Goal: Information Seeking & Learning: Learn about a topic

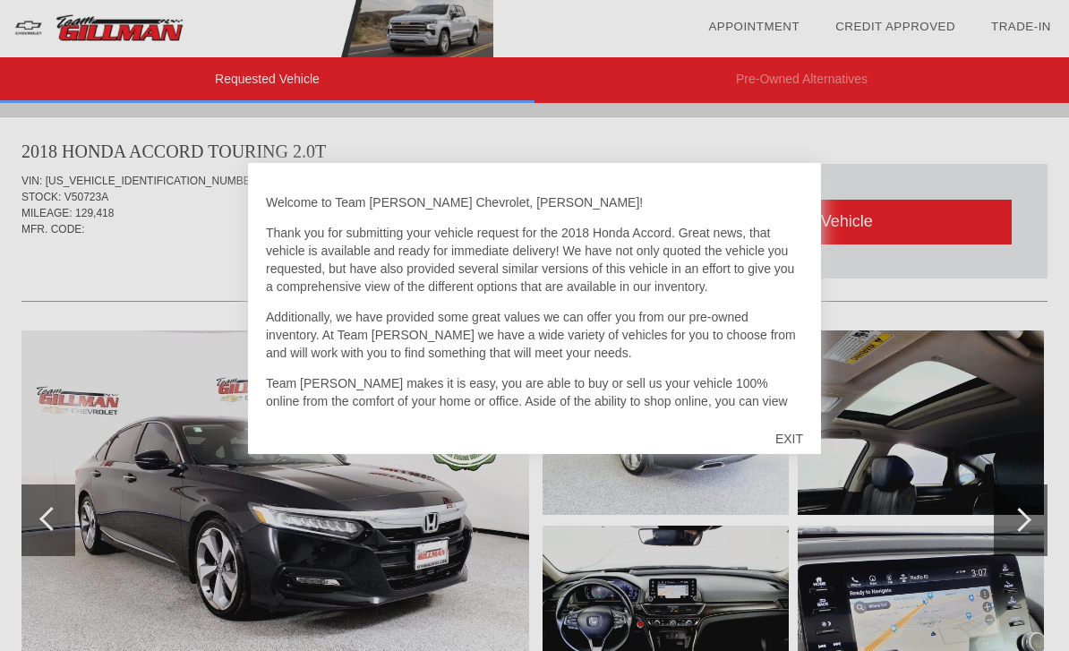
click at [792, 438] on div "EXIT" at bounding box center [789, 439] width 64 height 54
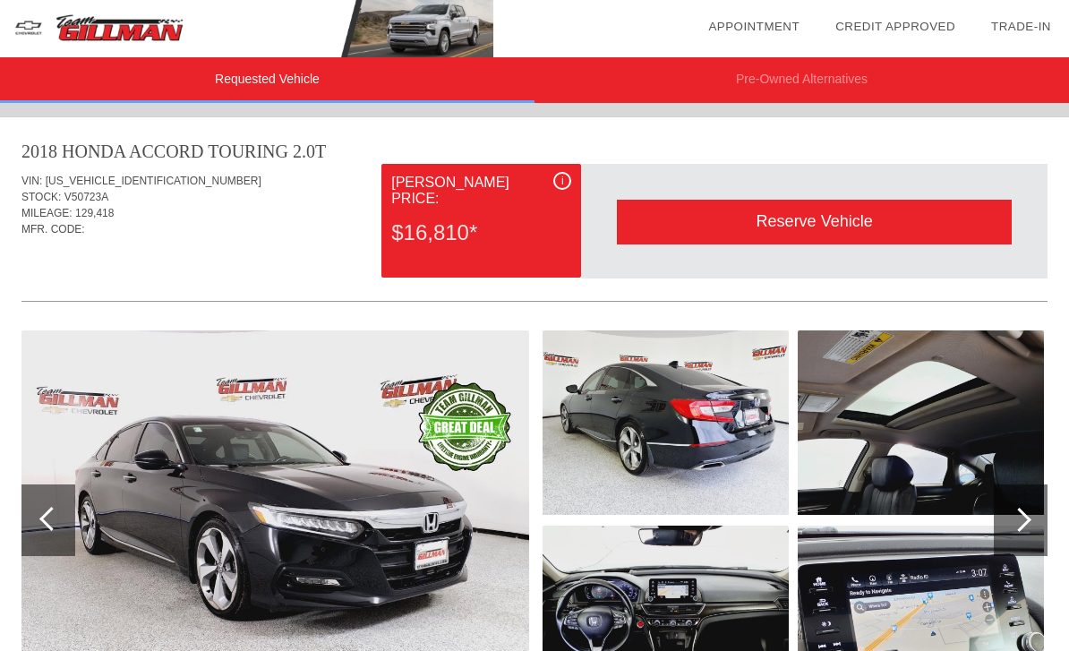
click at [337, 565] on img at bounding box center [275, 520] width 508 height 380
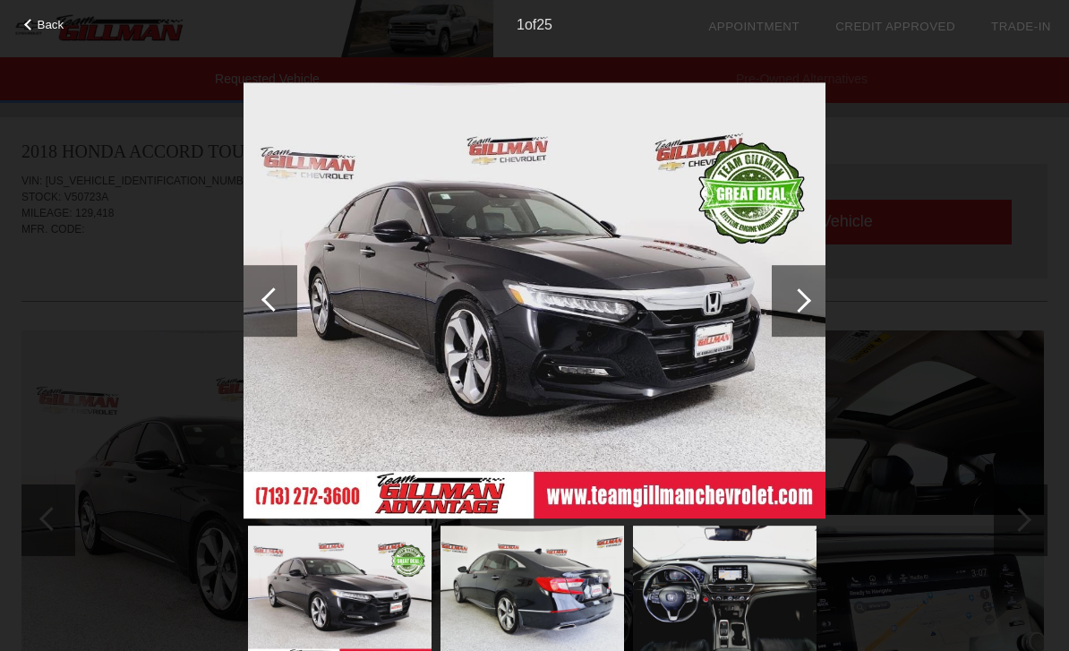
click at [800, 297] on div at bounding box center [799, 300] width 24 height 24
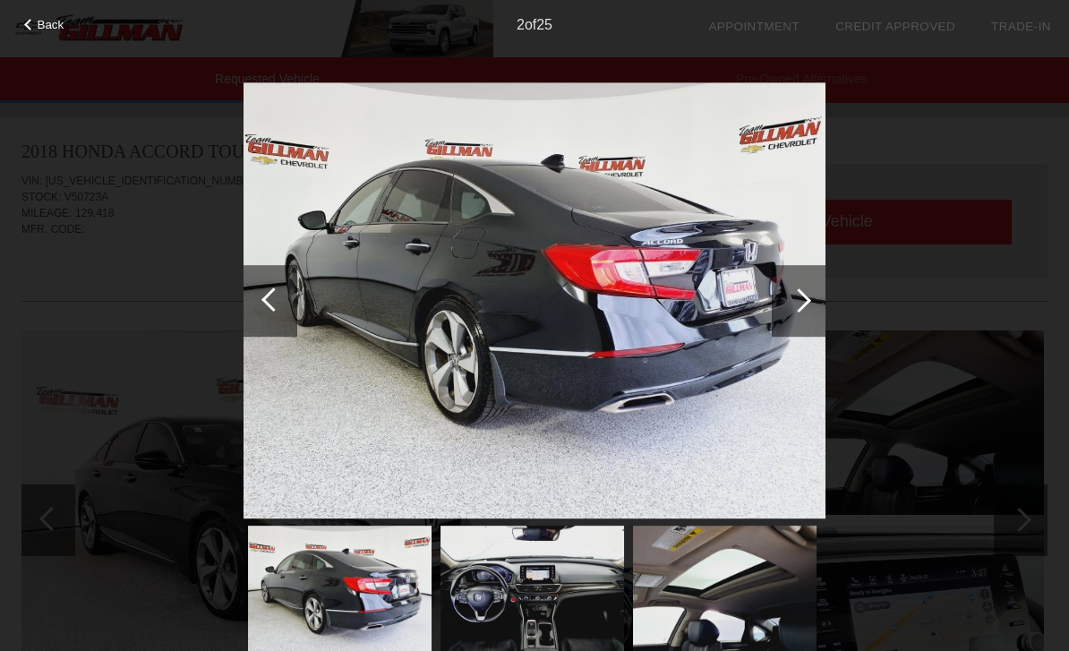
click at [804, 316] on div at bounding box center [799, 301] width 54 height 72
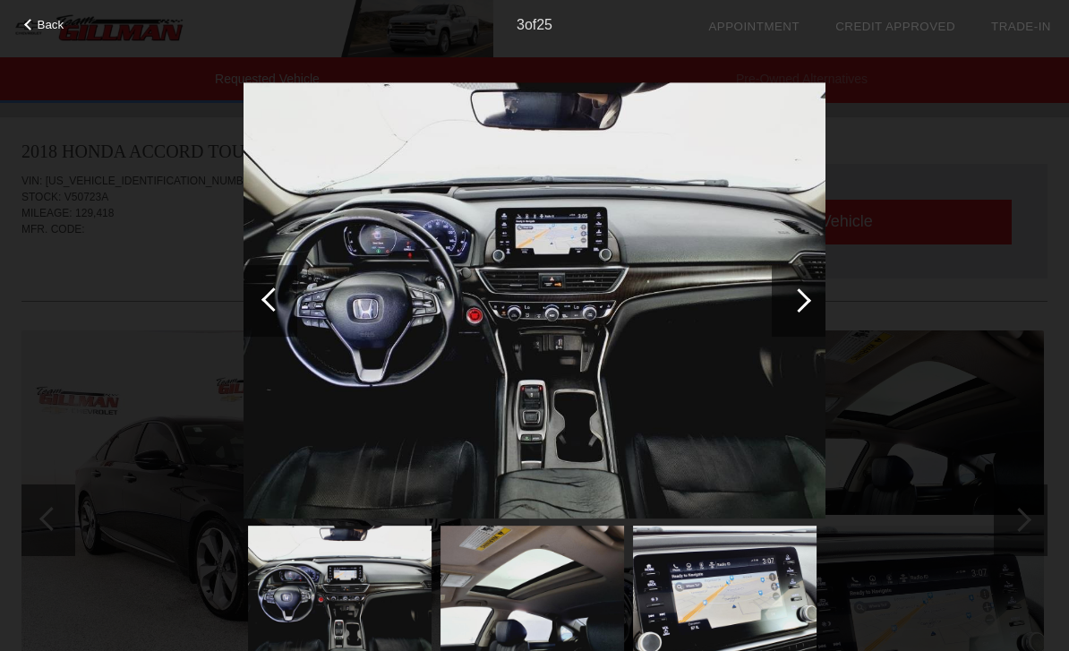
click at [798, 308] on div at bounding box center [799, 300] width 24 height 24
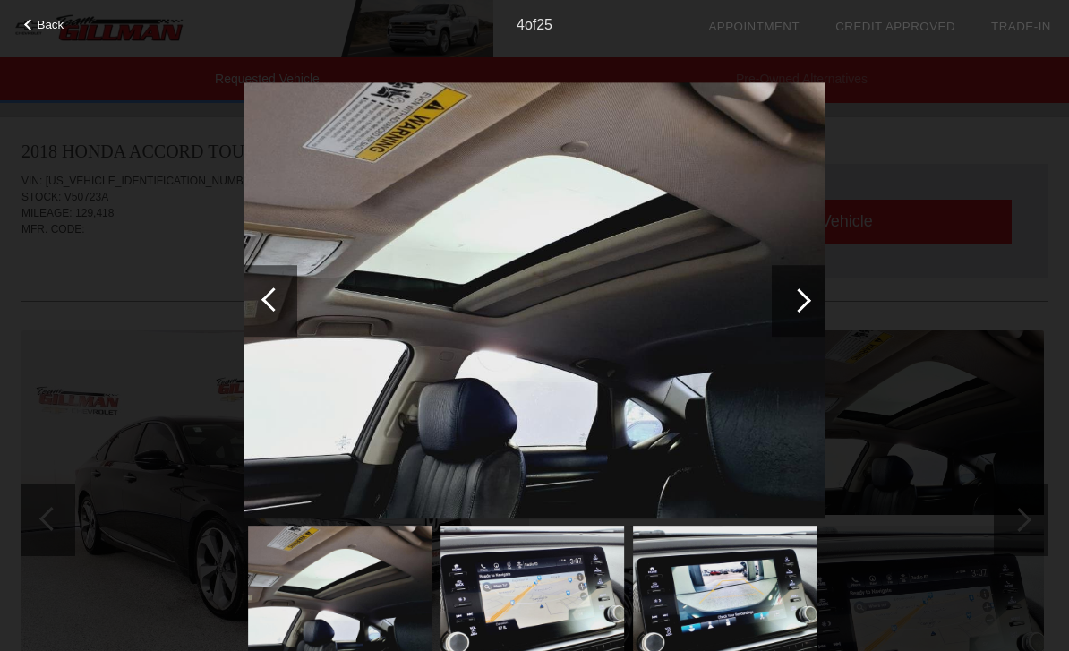
click at [801, 308] on div at bounding box center [799, 300] width 24 height 24
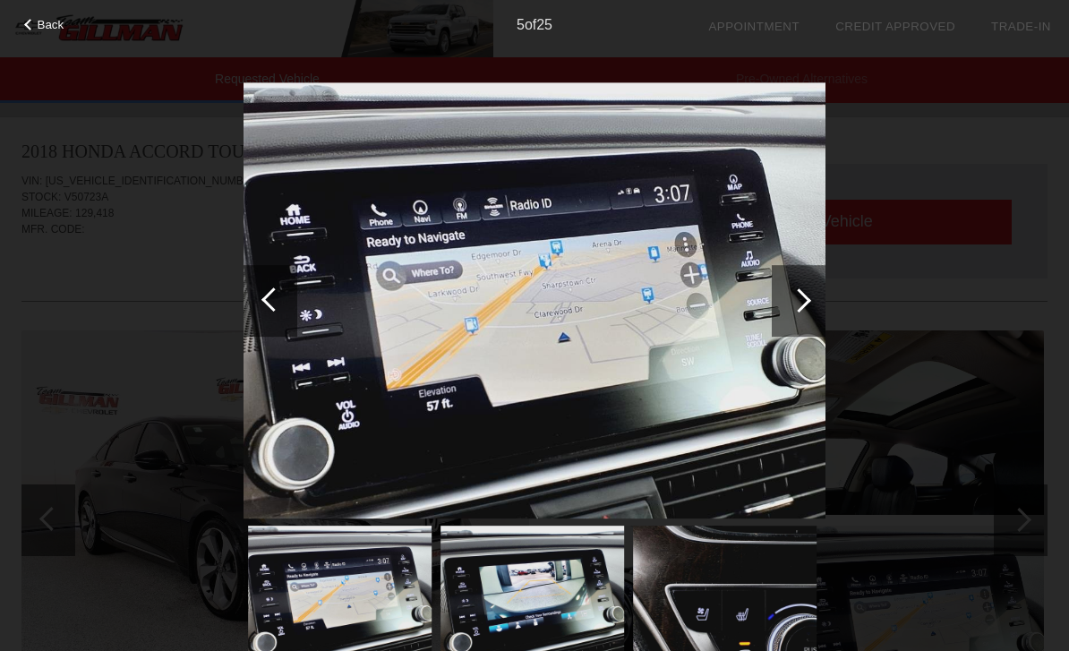
click at [803, 315] on div at bounding box center [799, 301] width 54 height 72
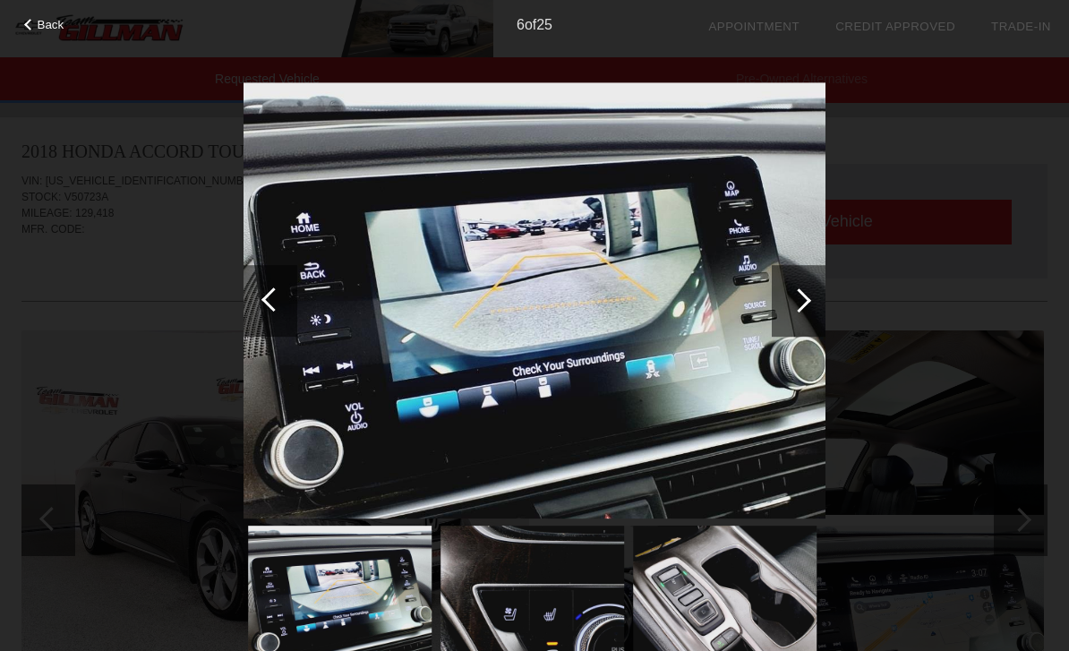
click at [805, 314] on div at bounding box center [799, 301] width 54 height 72
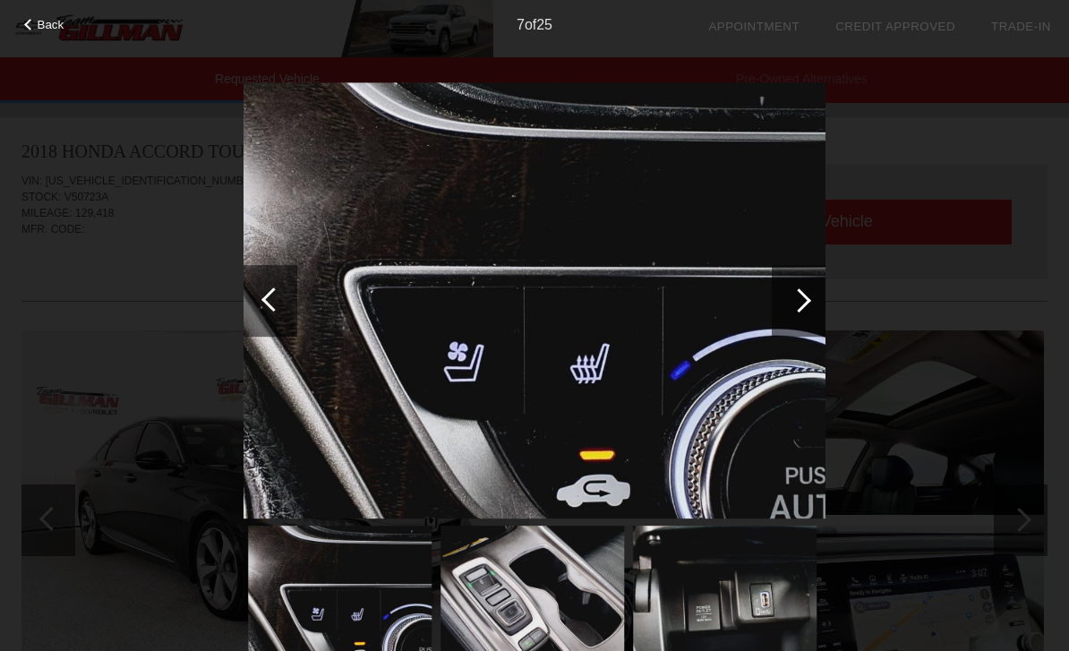
click at [803, 309] on div at bounding box center [799, 301] width 54 height 72
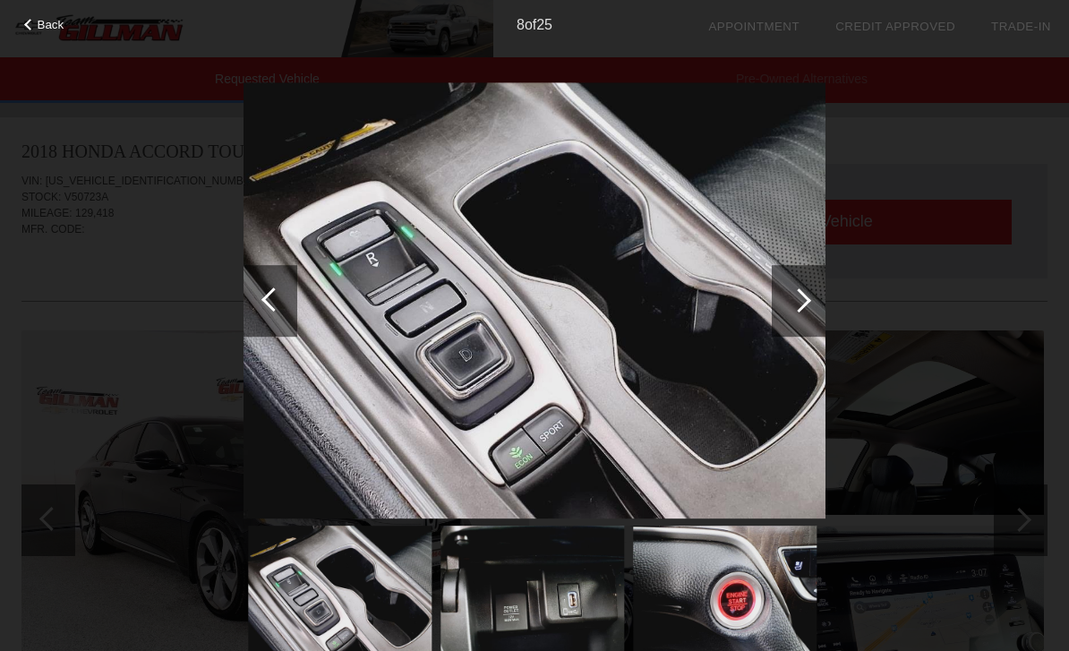
click at [792, 311] on div at bounding box center [799, 301] width 54 height 72
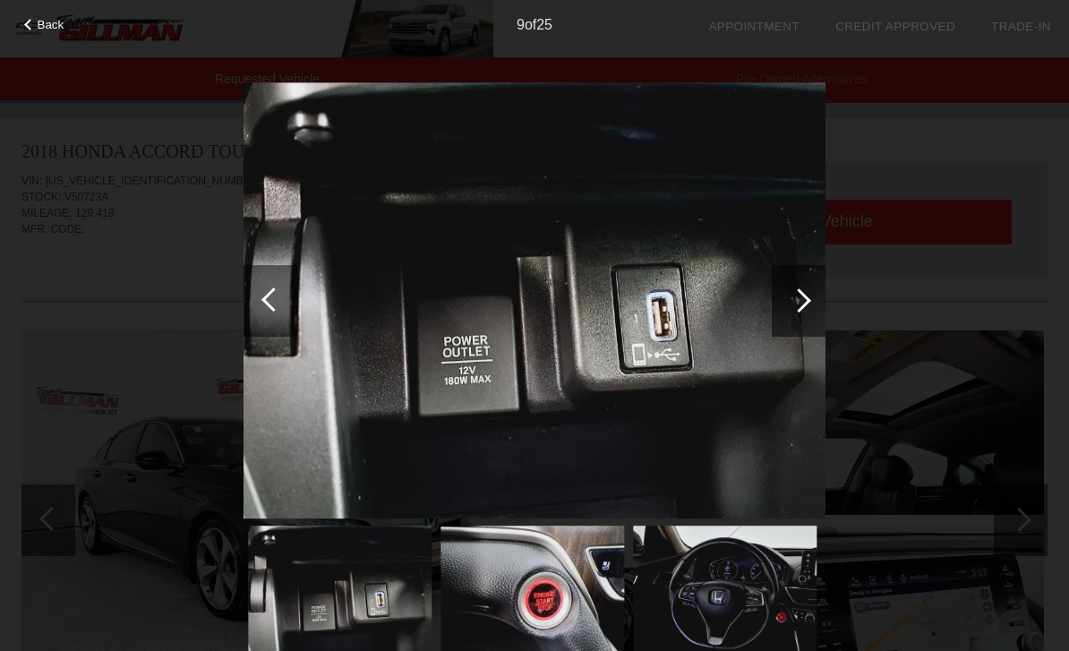
click at [794, 302] on div at bounding box center [799, 300] width 24 height 24
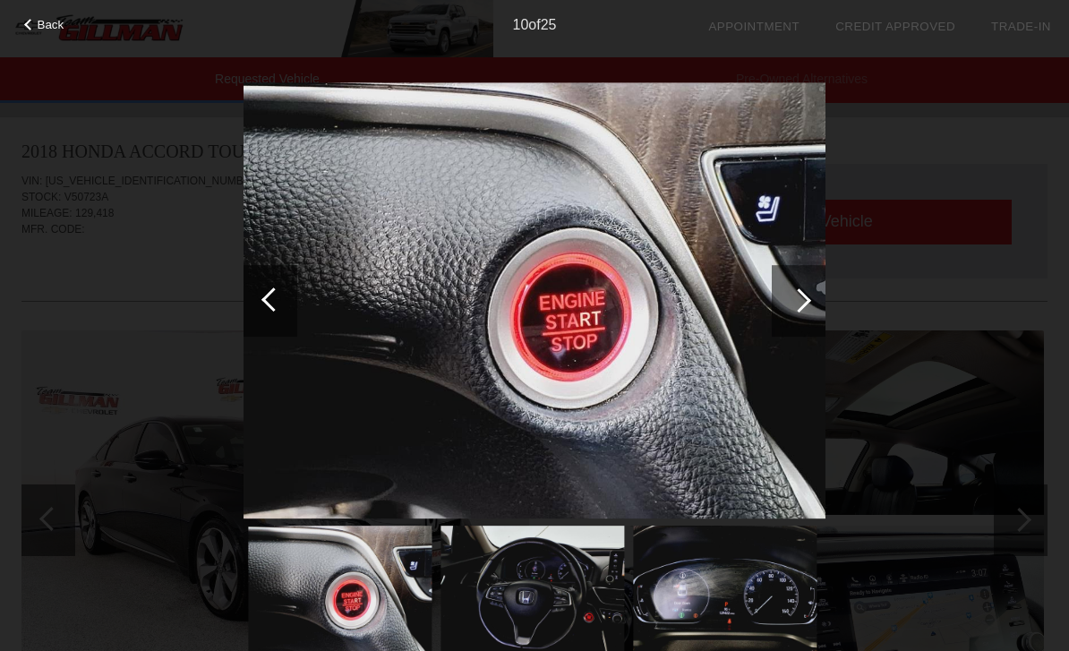
click at [789, 318] on div at bounding box center [799, 301] width 54 height 72
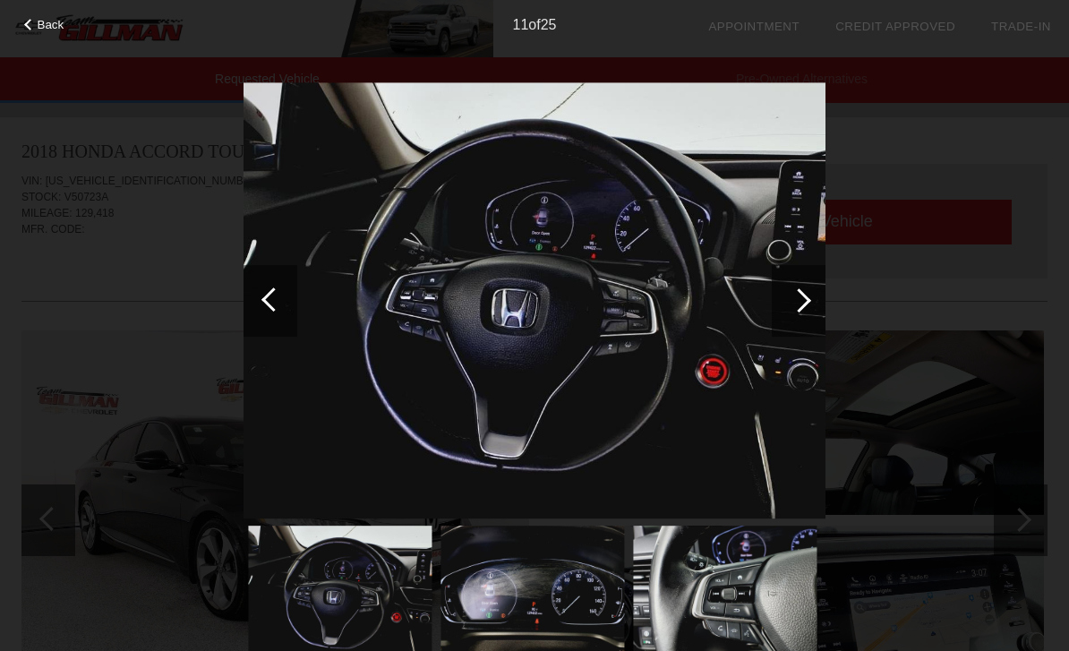
click at [802, 305] on div at bounding box center [799, 300] width 24 height 24
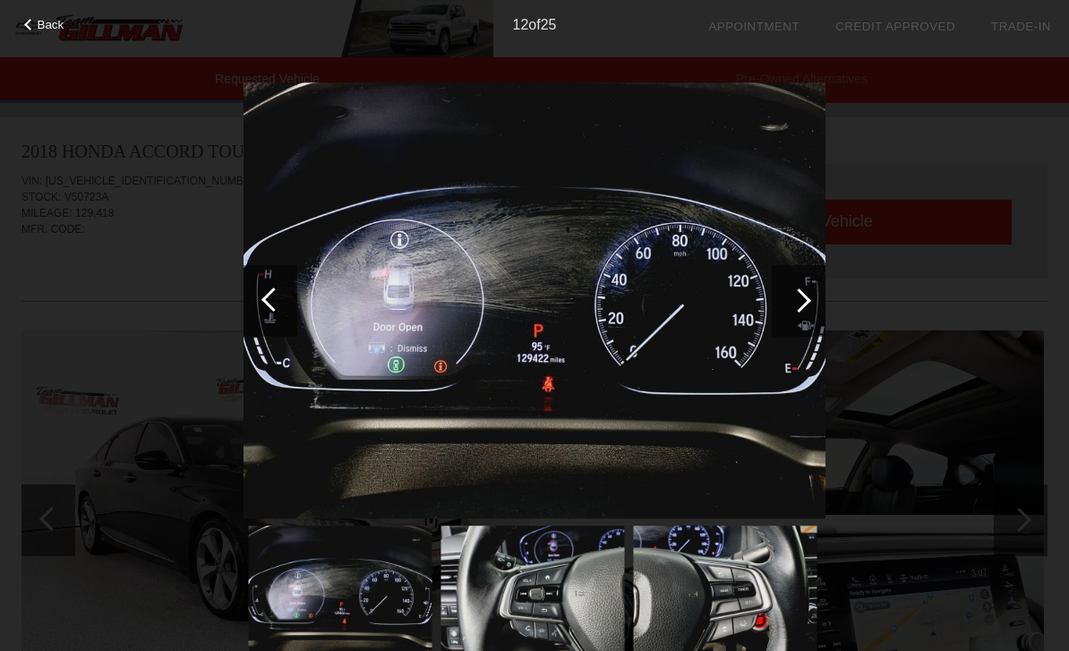
click at [804, 299] on div at bounding box center [799, 300] width 24 height 24
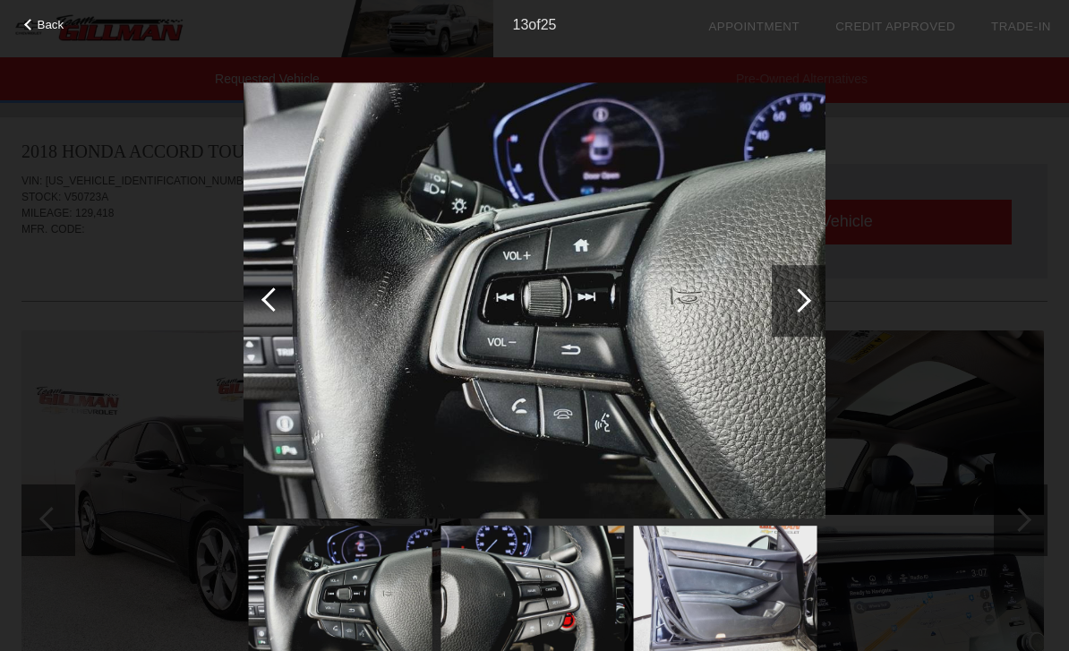
click at [796, 314] on div at bounding box center [799, 301] width 54 height 72
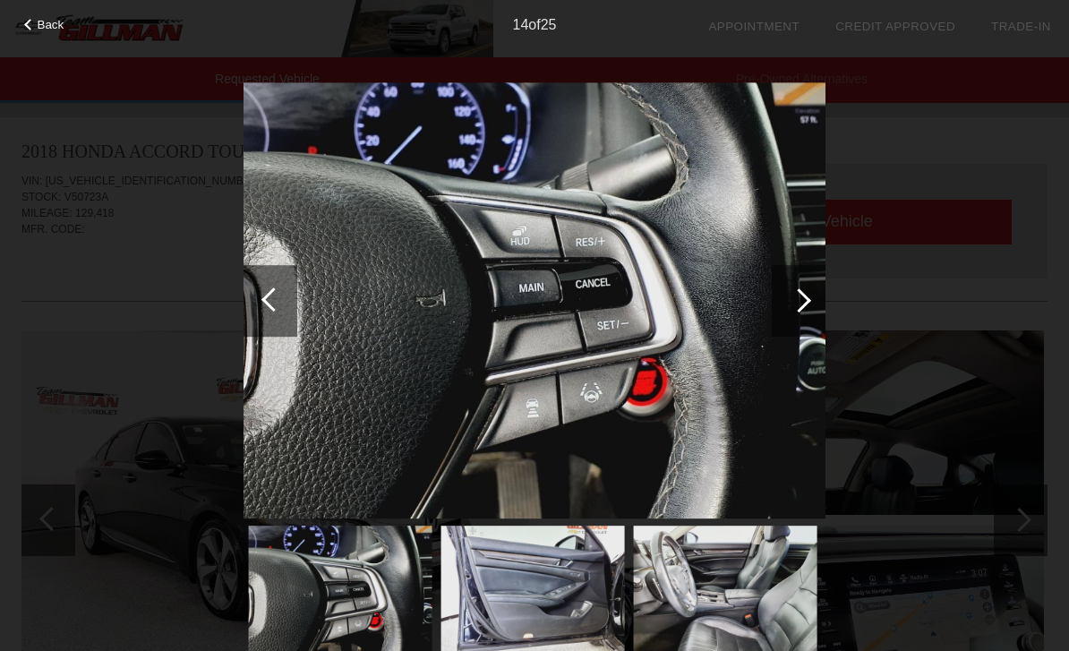
click at [801, 310] on div at bounding box center [799, 301] width 54 height 72
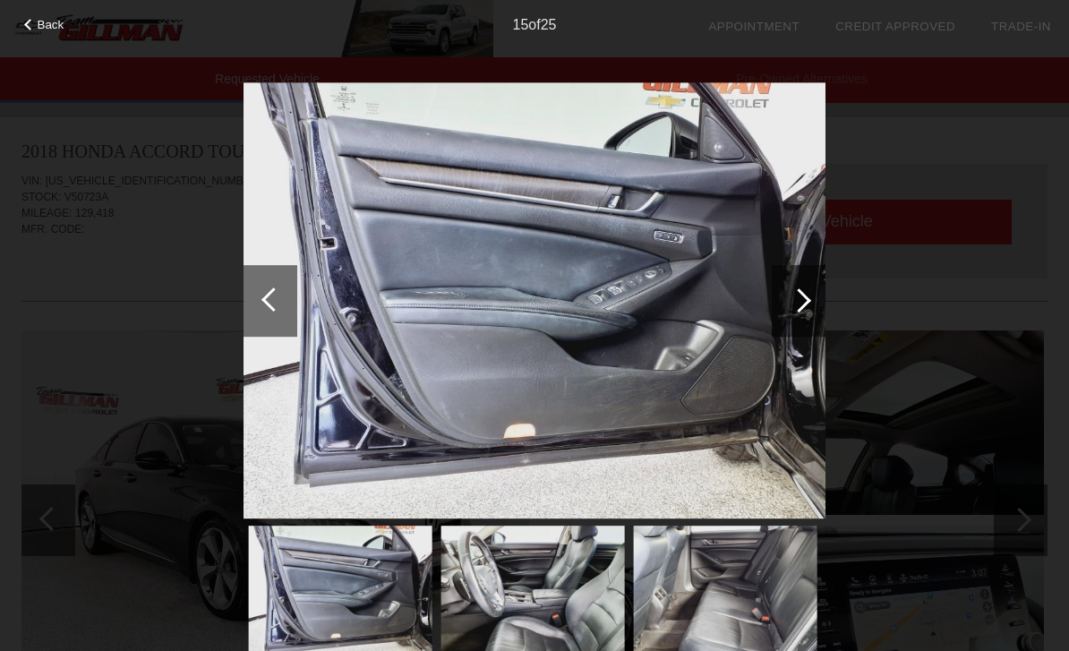
click at [797, 303] on div at bounding box center [799, 300] width 24 height 24
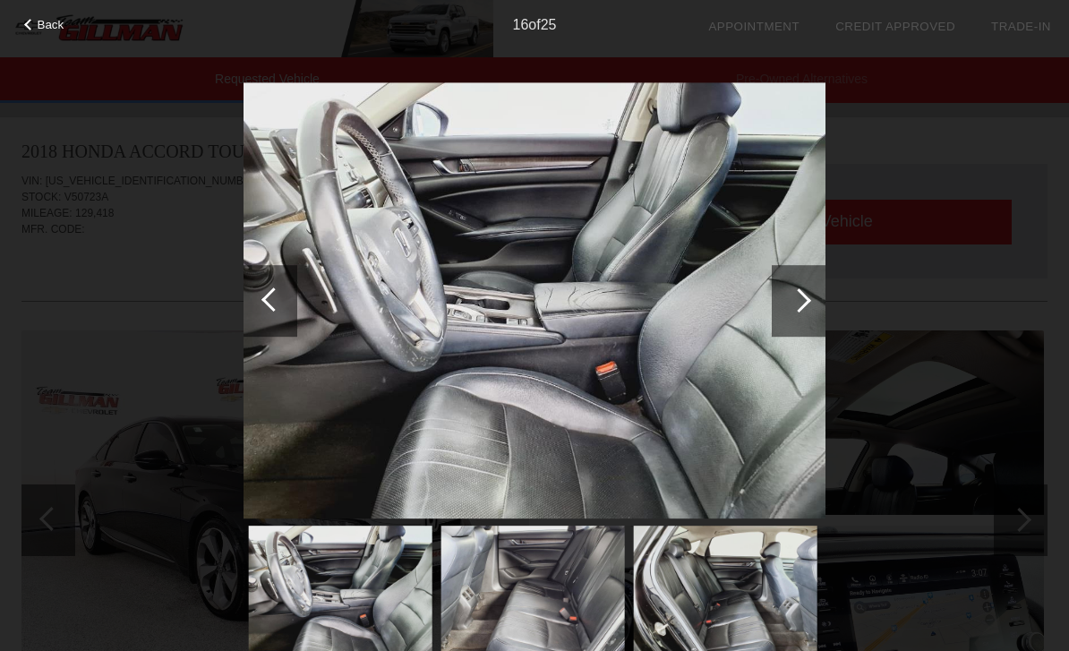
click at [797, 303] on div at bounding box center [799, 300] width 24 height 24
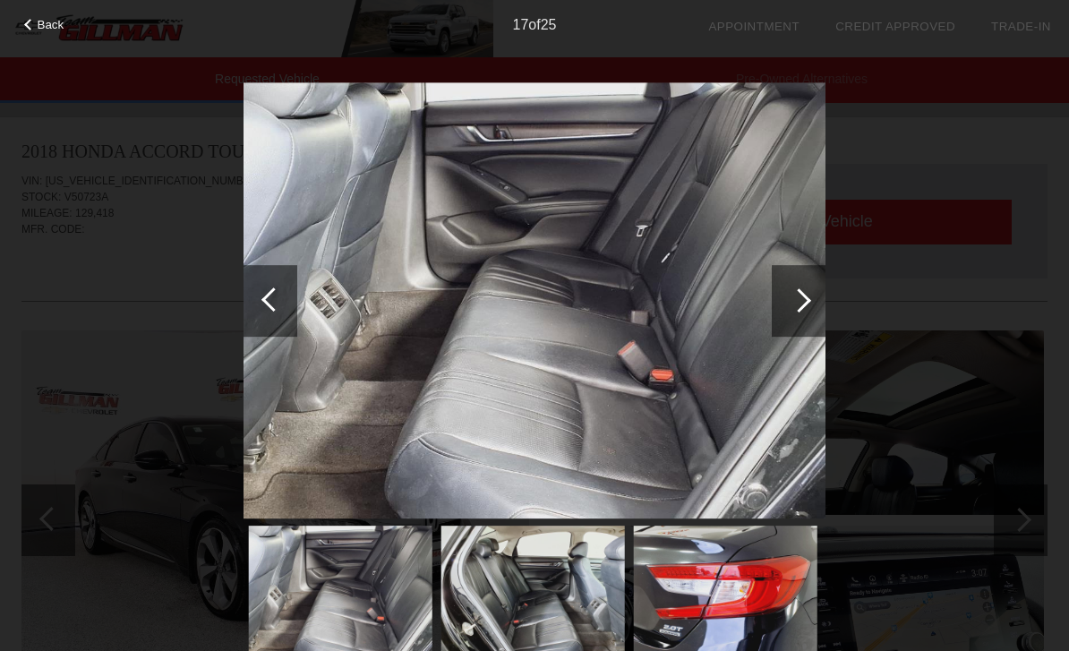
click at [792, 327] on div at bounding box center [799, 301] width 54 height 72
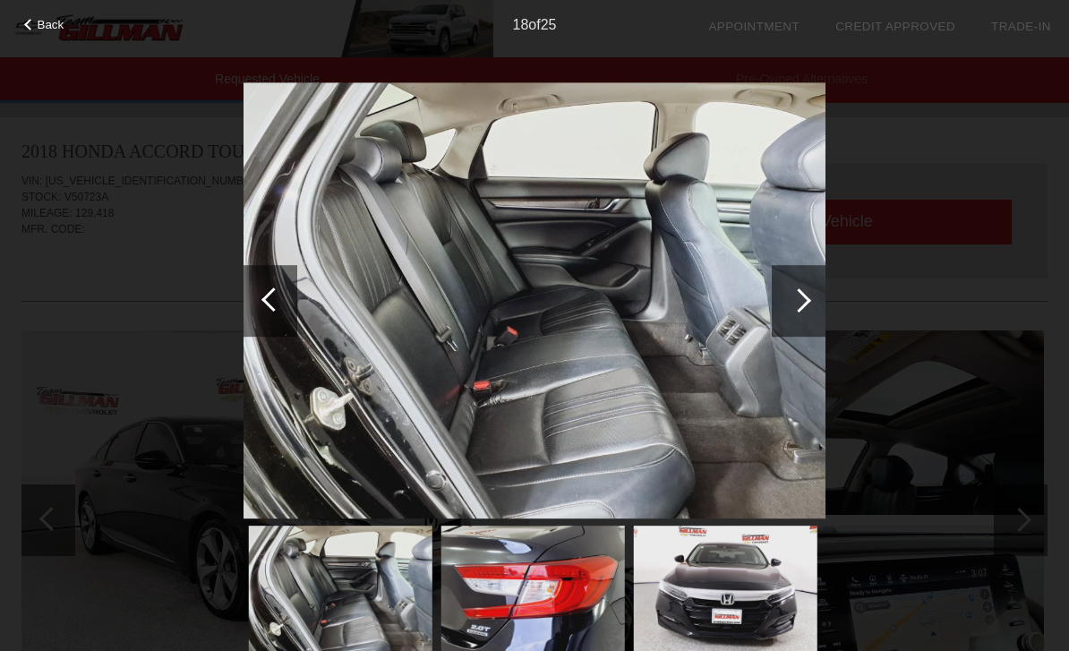
click at [802, 308] on div at bounding box center [799, 300] width 24 height 24
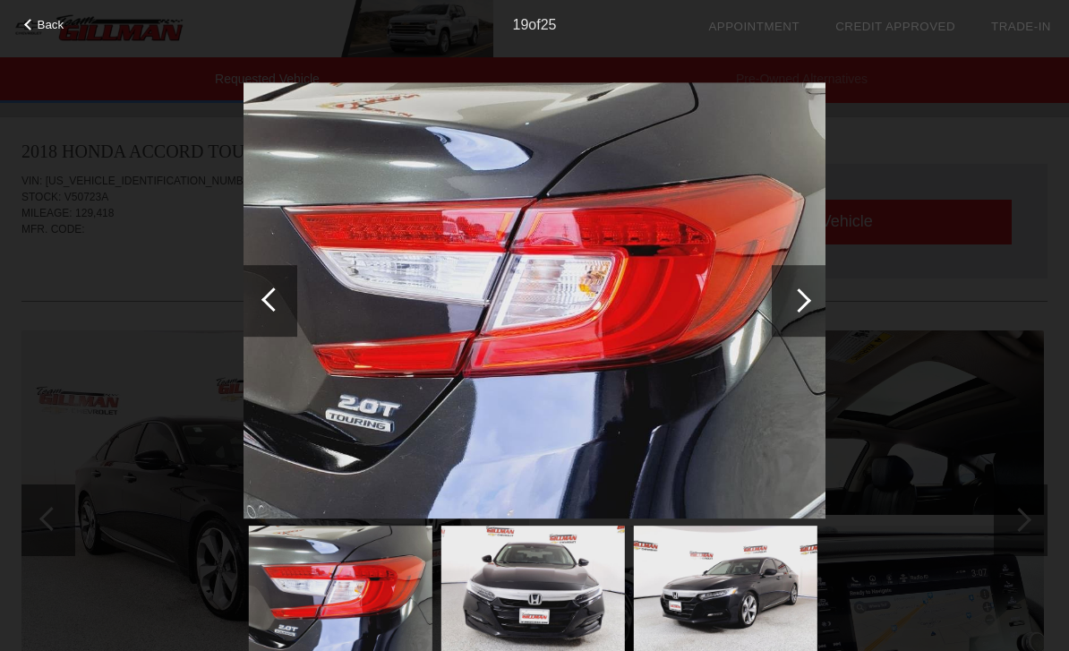
click at [792, 303] on div at bounding box center [799, 300] width 24 height 24
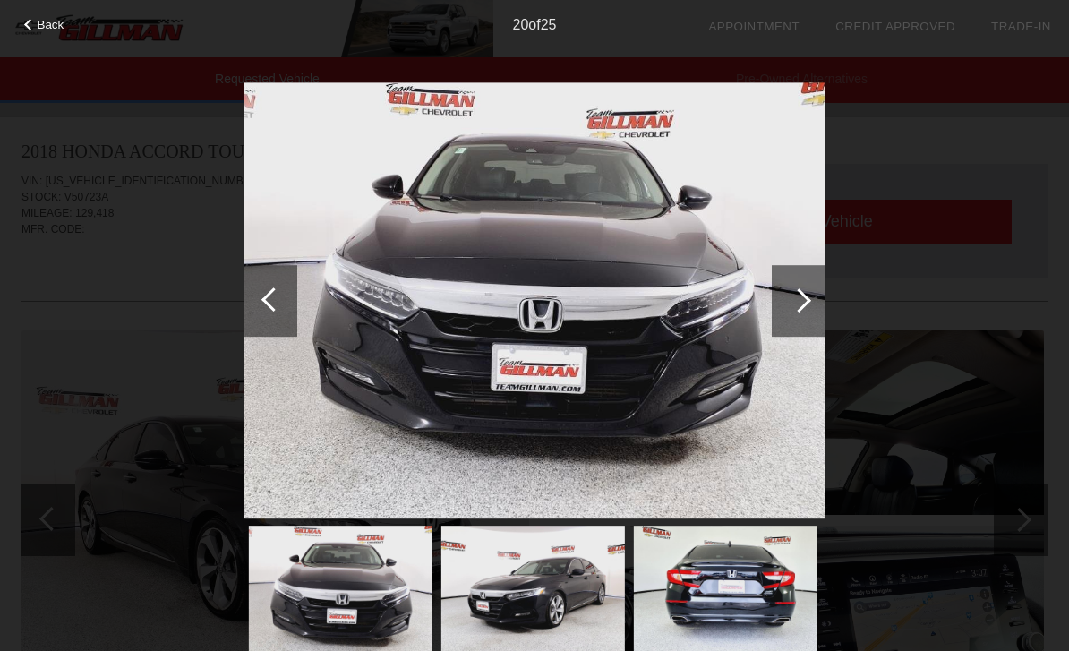
click at [799, 299] on div at bounding box center [799, 300] width 24 height 24
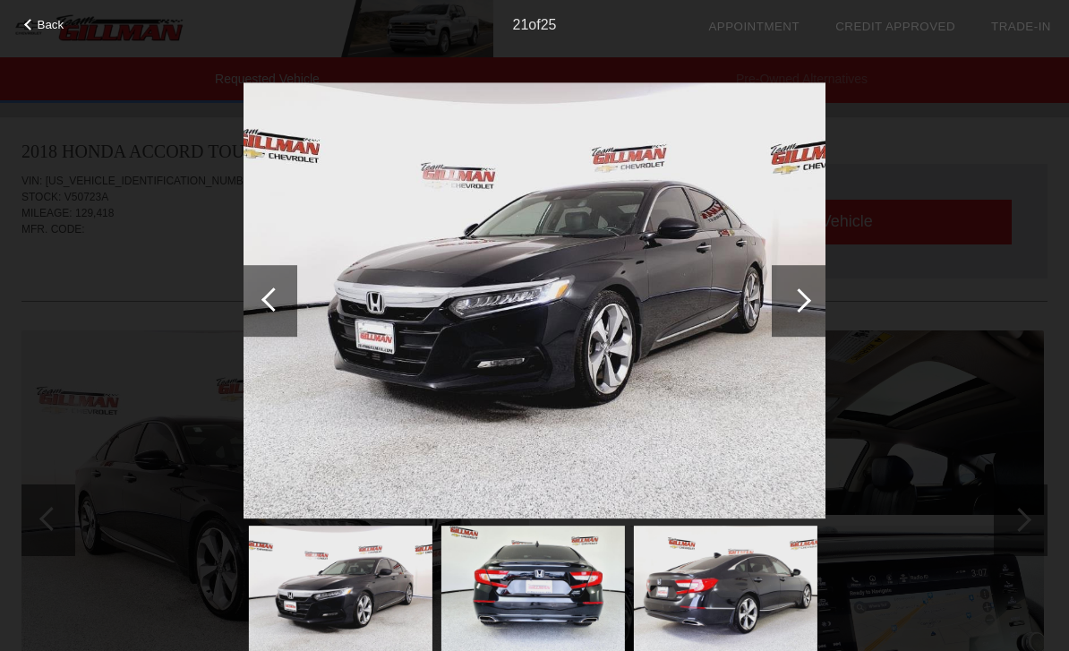
click at [780, 311] on div at bounding box center [799, 301] width 54 height 72
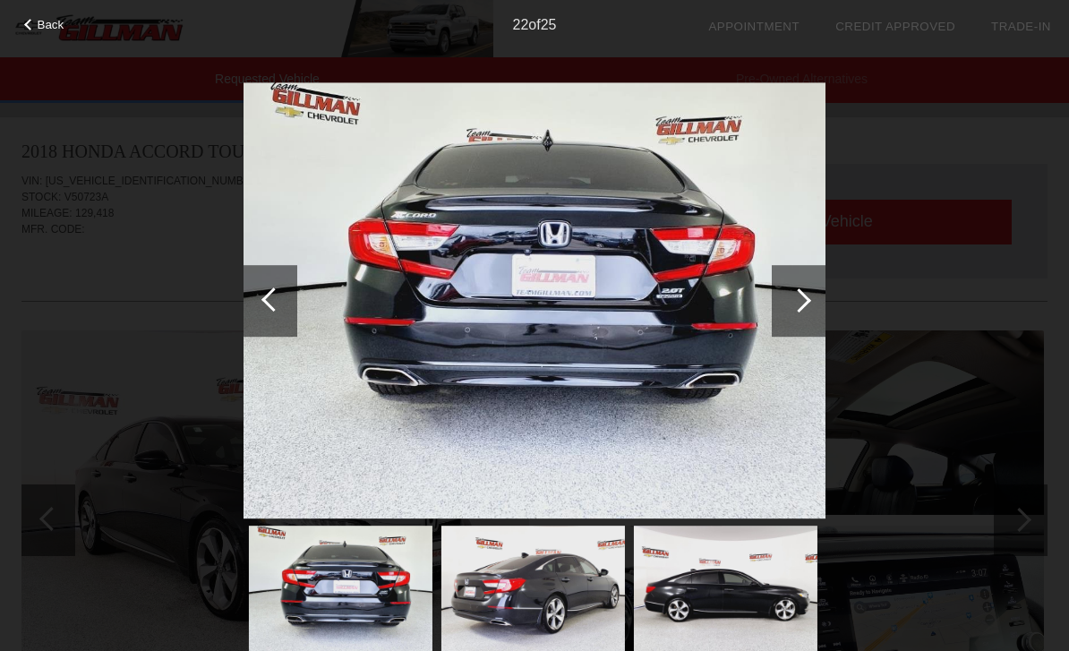
click at [789, 302] on div at bounding box center [799, 300] width 24 height 24
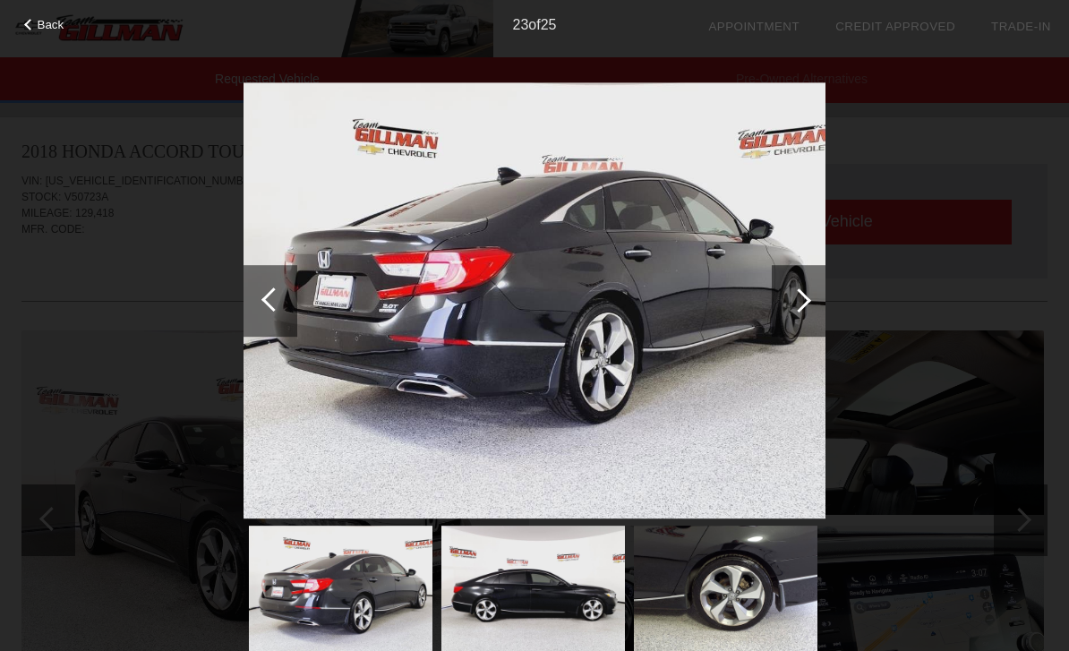
click at [801, 303] on div at bounding box center [799, 300] width 24 height 24
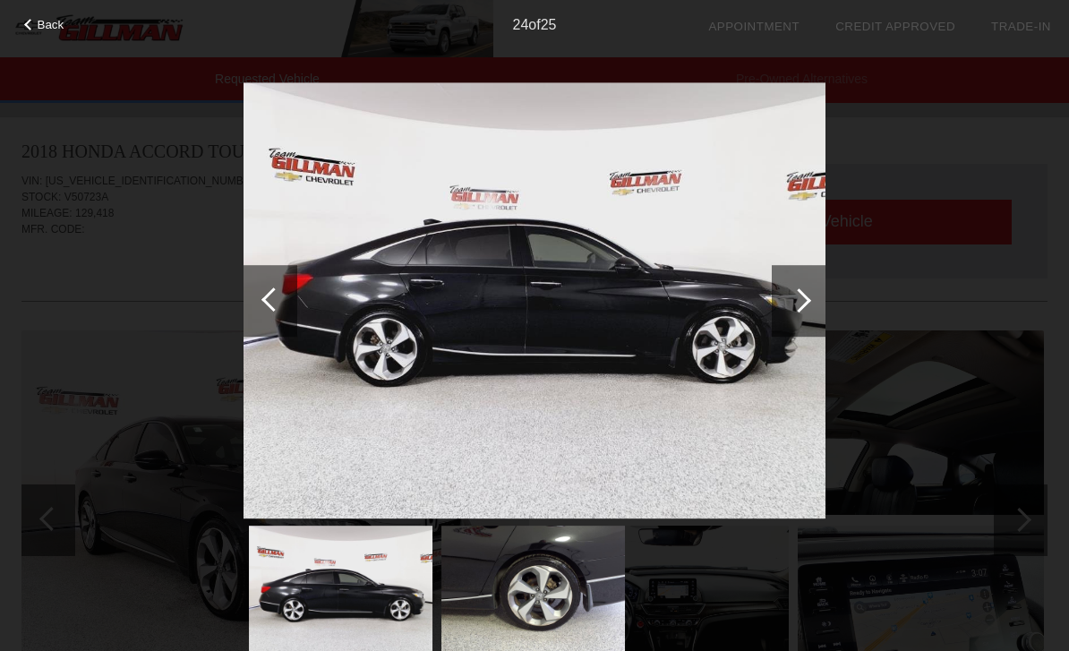
click at [798, 296] on div at bounding box center [799, 300] width 24 height 24
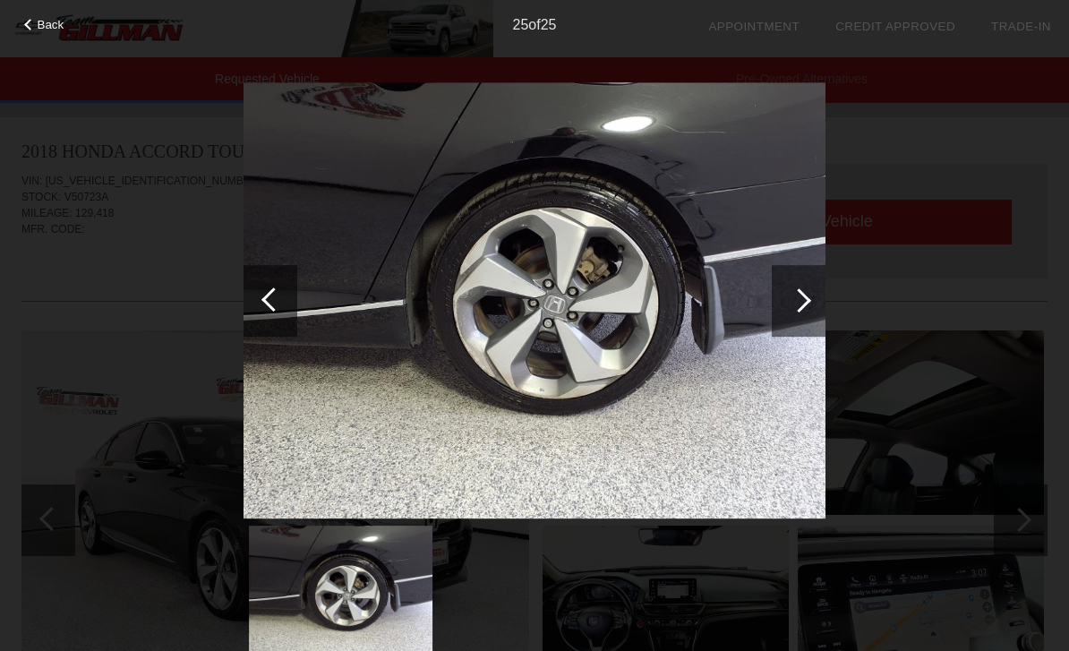
click at [790, 304] on div at bounding box center [799, 301] width 54 height 72
click at [797, 287] on div at bounding box center [799, 301] width 54 height 72
click at [812, 293] on div at bounding box center [799, 301] width 54 height 72
click at [800, 314] on div at bounding box center [799, 301] width 54 height 72
click at [795, 311] on div at bounding box center [799, 301] width 54 height 72
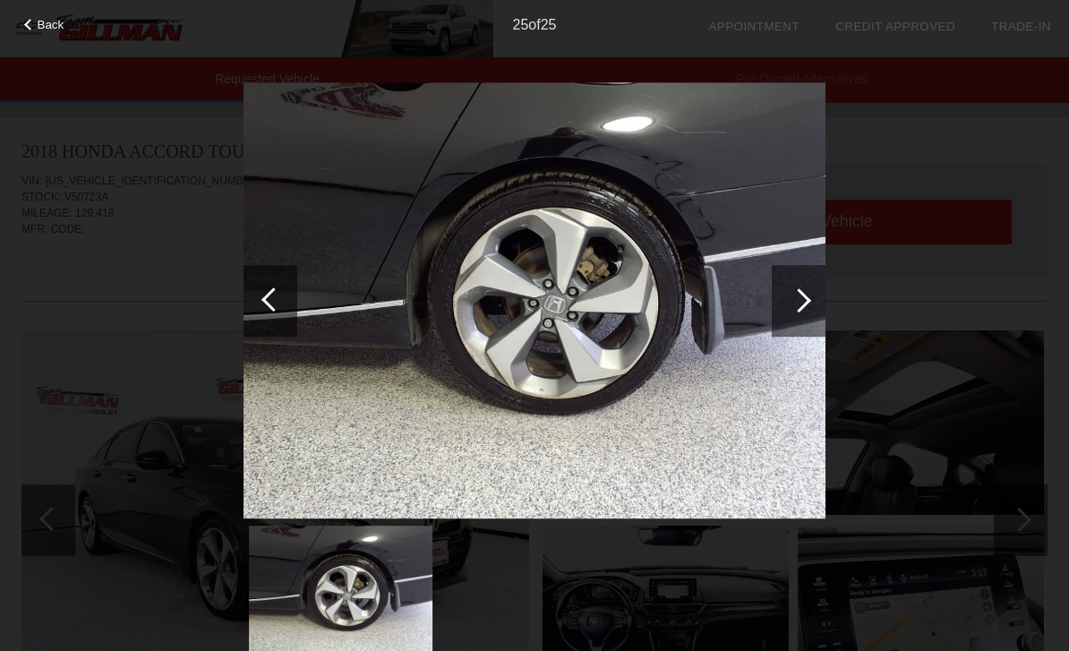
click at [800, 294] on div at bounding box center [799, 300] width 24 height 24
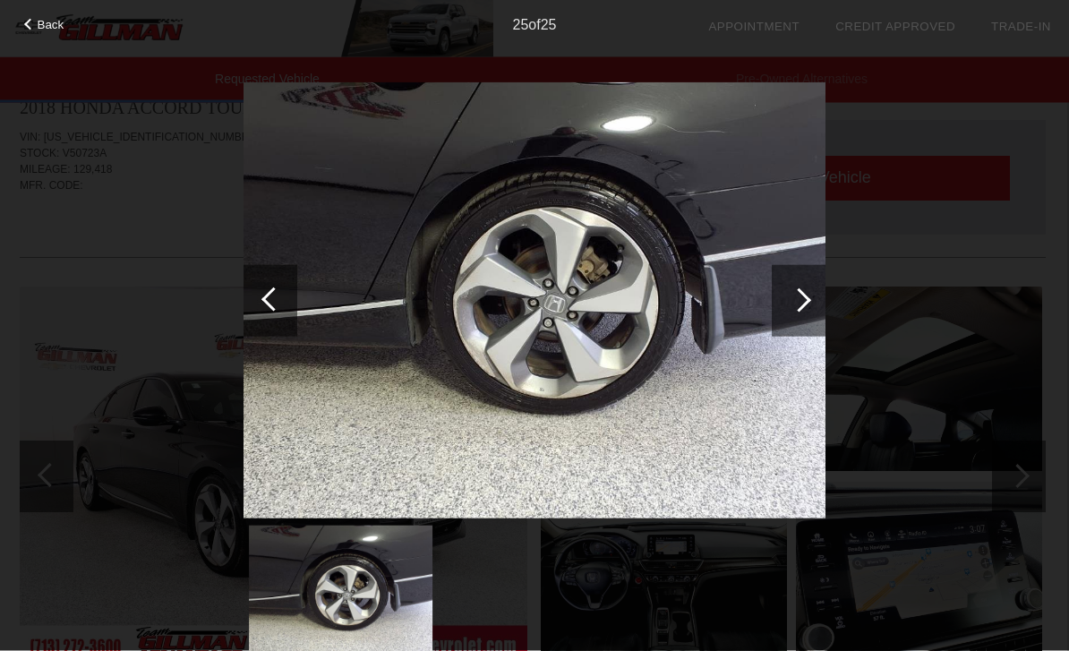
scroll to position [38, 0]
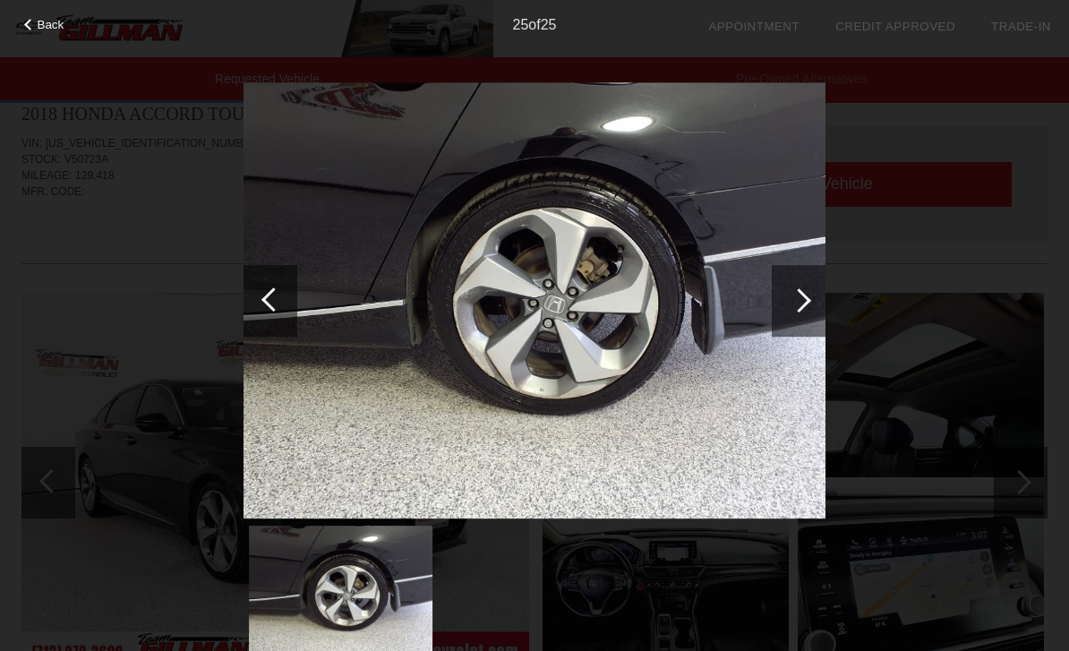
click at [21, 24] on div "Back" at bounding box center [45, 22] width 90 height 9
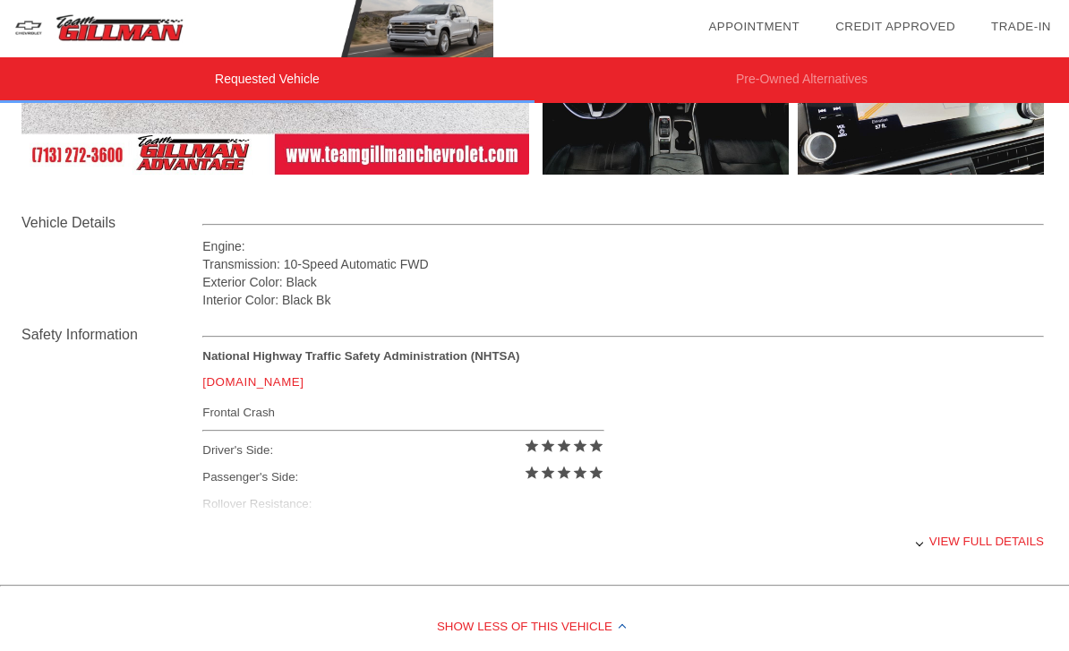
scroll to position [516, 0]
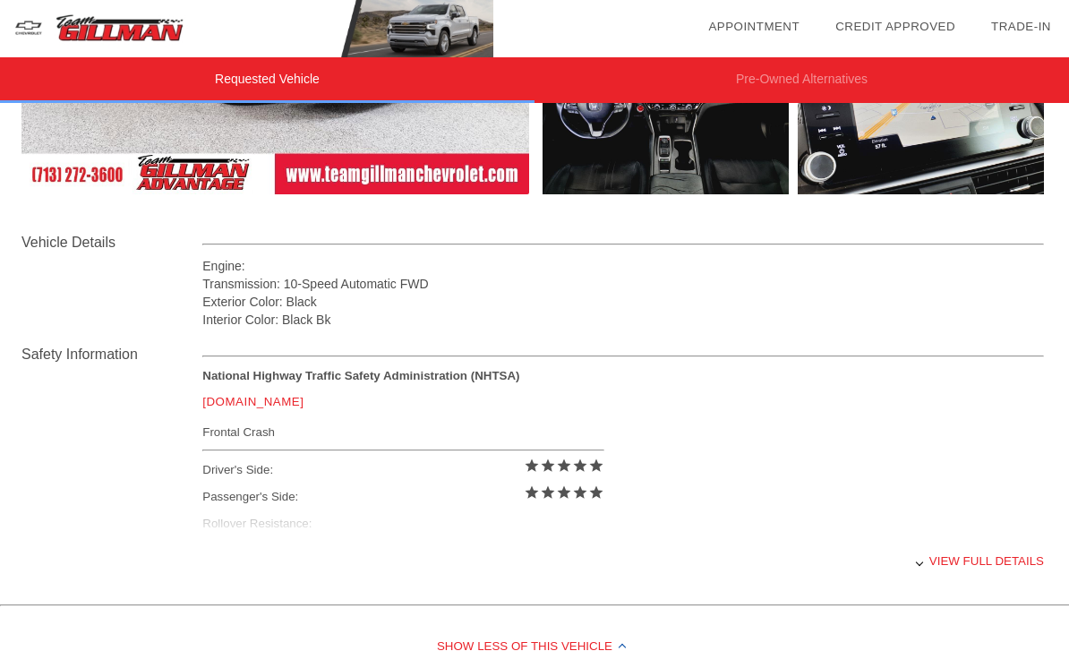
click at [961, 572] on div "View full details" at bounding box center [622, 561] width 841 height 44
click at [967, 564] on div "View less details" at bounding box center [622, 561] width 841 height 44
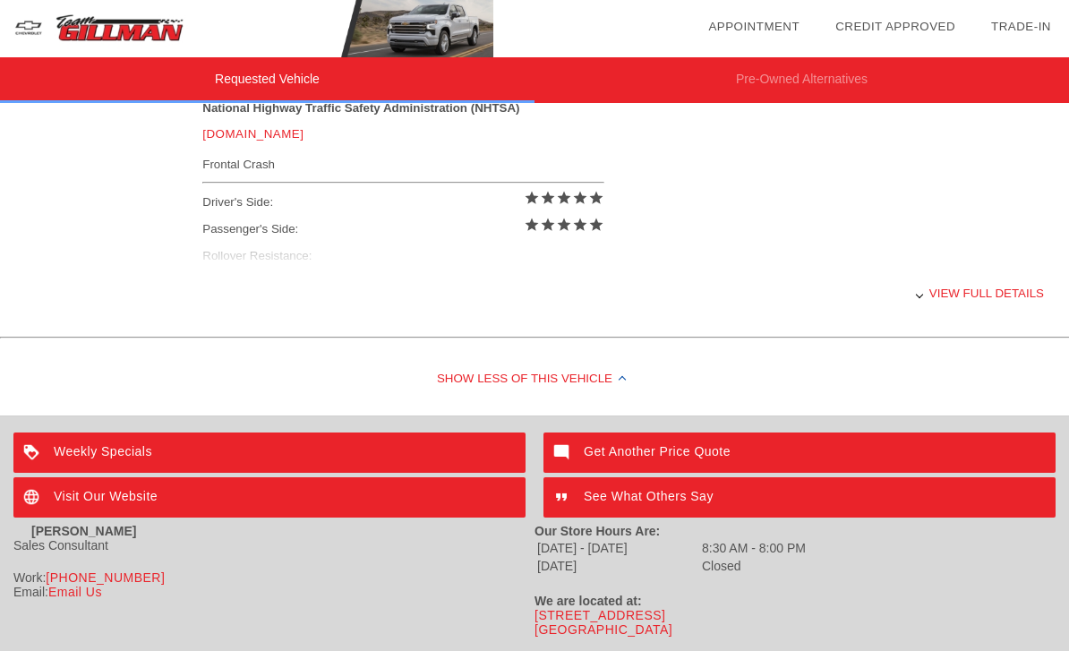
scroll to position [789, 0]
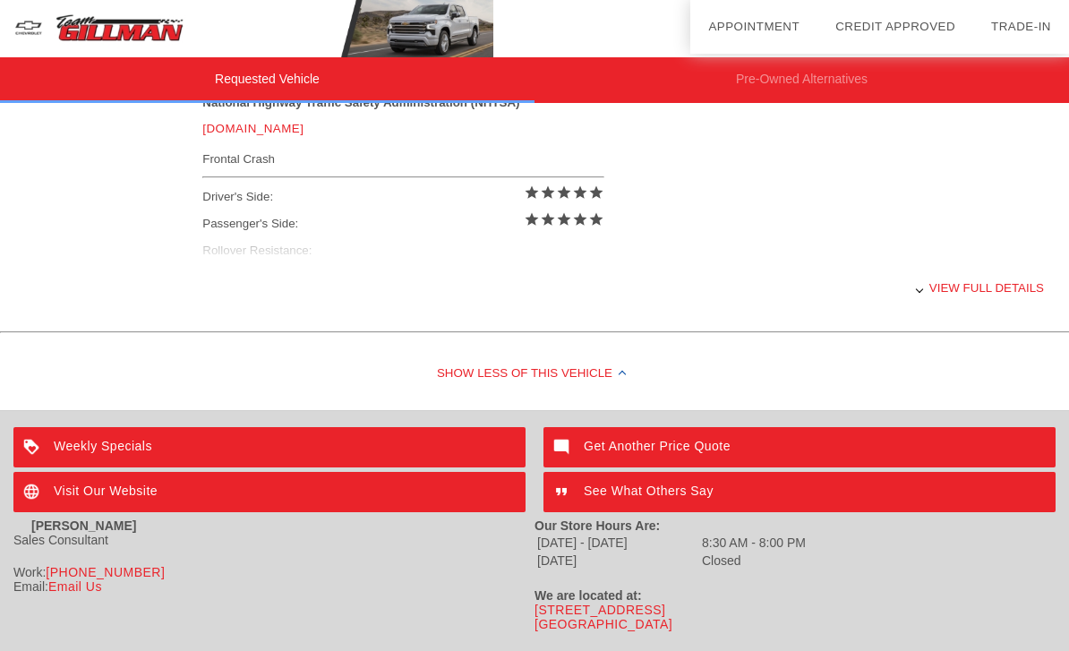
click at [960, 299] on div "View full details" at bounding box center [622, 288] width 841 height 44
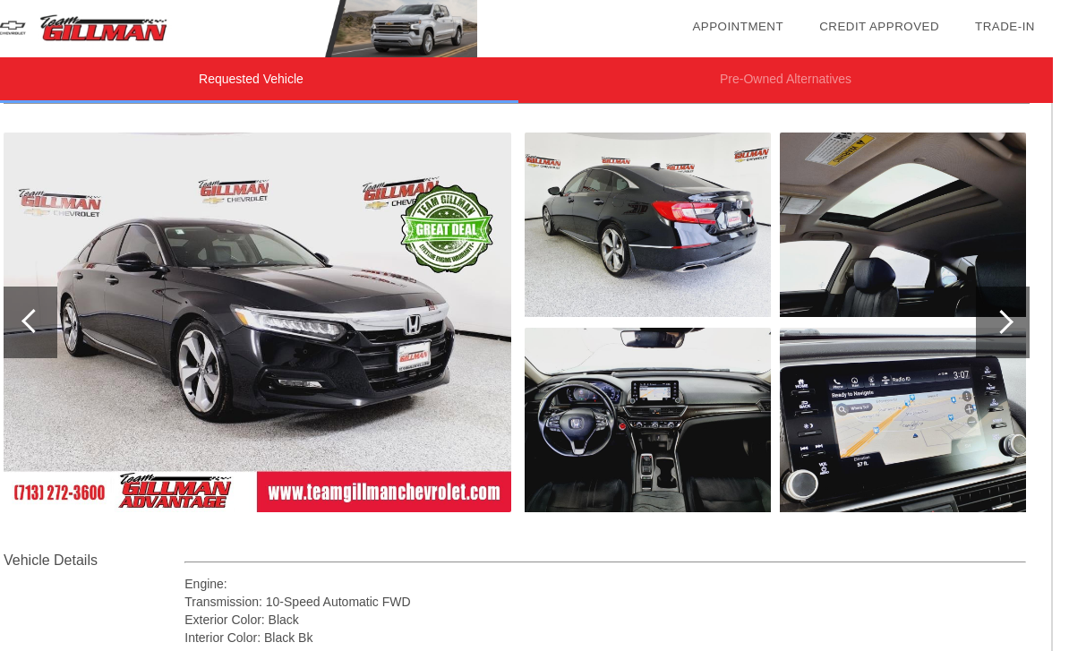
scroll to position [0, 2]
